Goal: Task Accomplishment & Management: Manage account settings

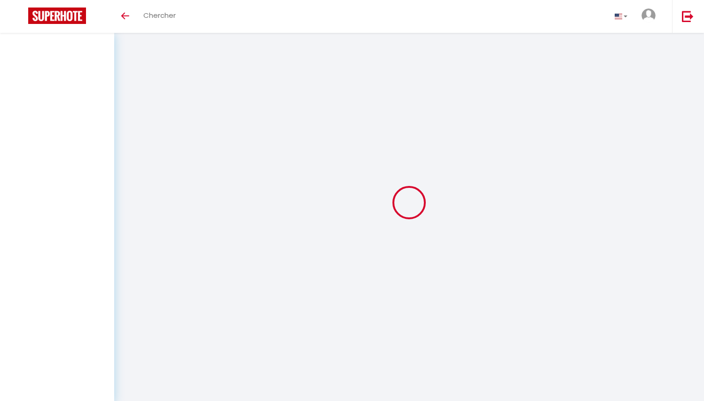
scroll to position [25, 0]
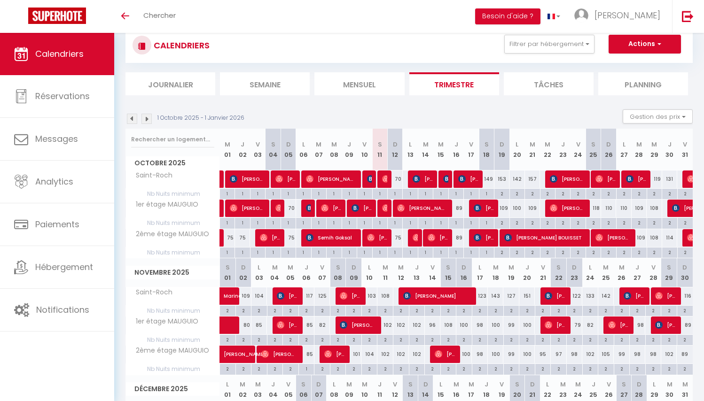
click at [288, 176] on span "[PERSON_NAME] [PERSON_NAME]" at bounding box center [285, 179] width 20 height 18
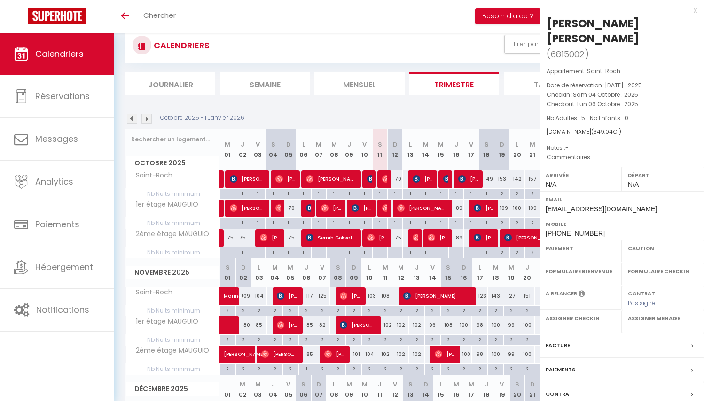
select select "OK"
select select "0"
select select "1"
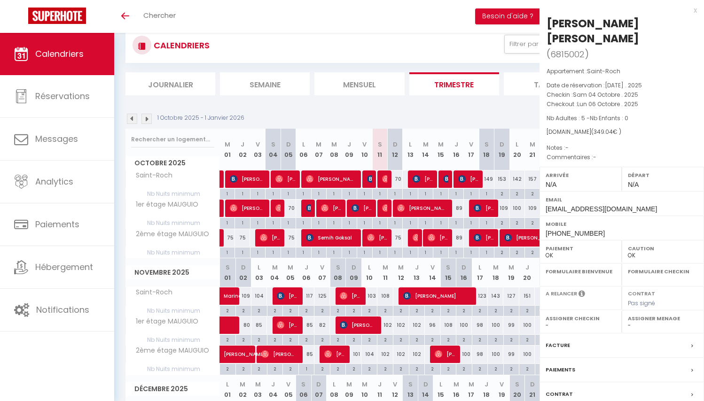
select select
select select "7934"
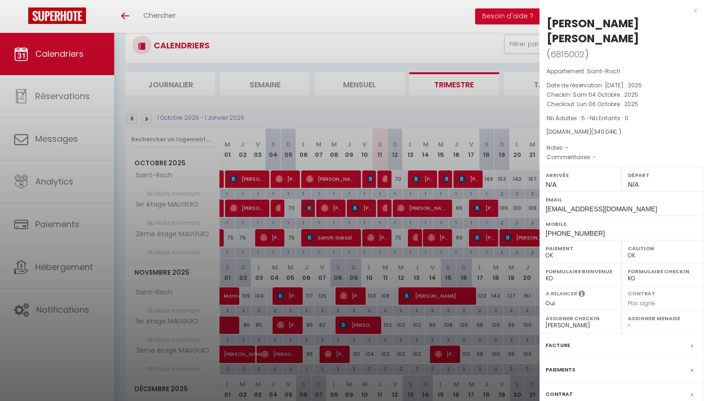
click at [435, 109] on div at bounding box center [352, 200] width 704 height 401
